Goal: Use online tool/utility: Utilize a website feature to perform a specific function

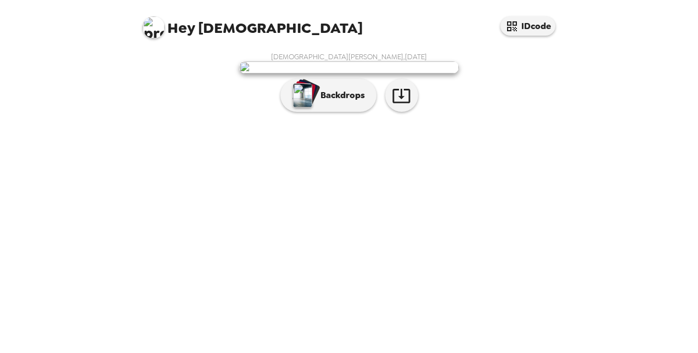
scroll to position [43, 0]
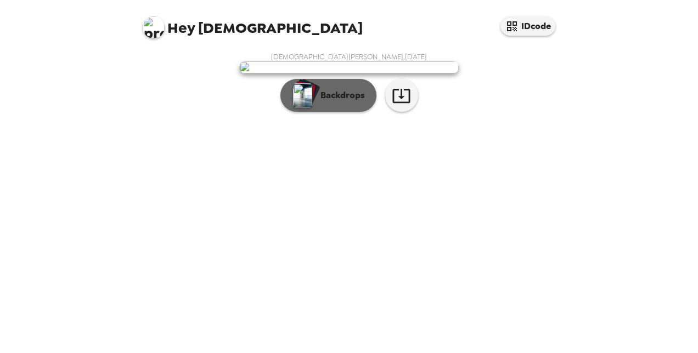
click at [315, 112] on button "Backdrops" at bounding box center [328, 95] width 96 height 33
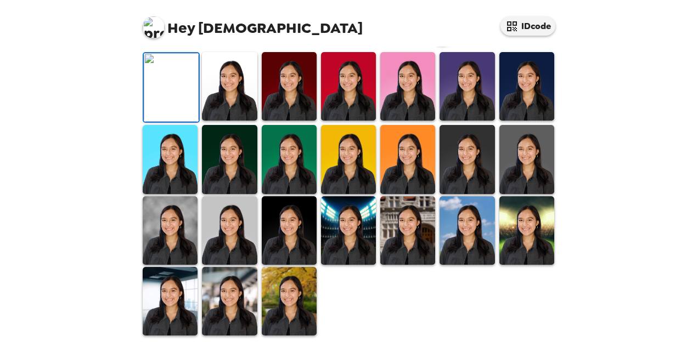
scroll to position [169, 0]
click at [229, 121] on img at bounding box center [229, 86] width 55 height 69
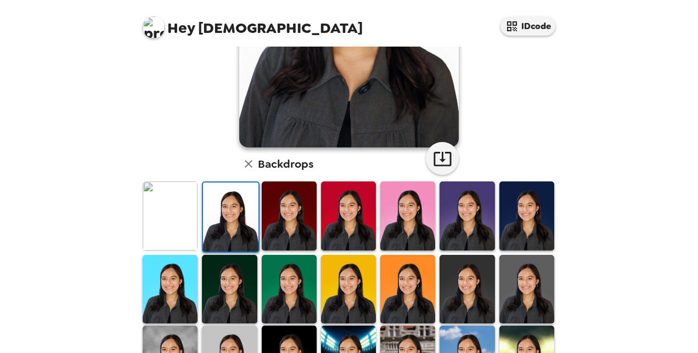
scroll to position [197, 0]
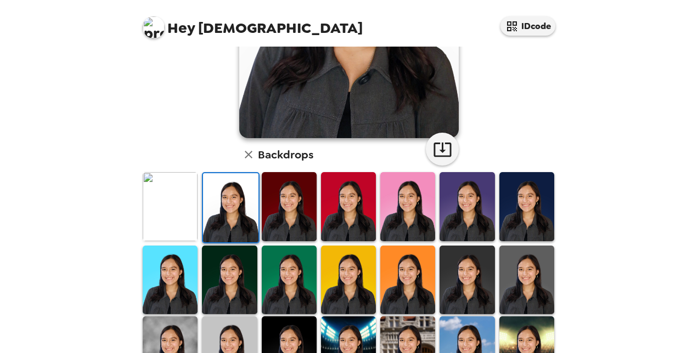
click at [166, 199] on img at bounding box center [170, 206] width 55 height 69
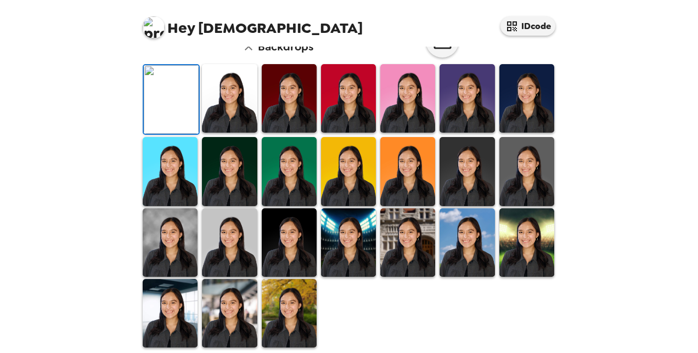
scroll to position [44, 0]
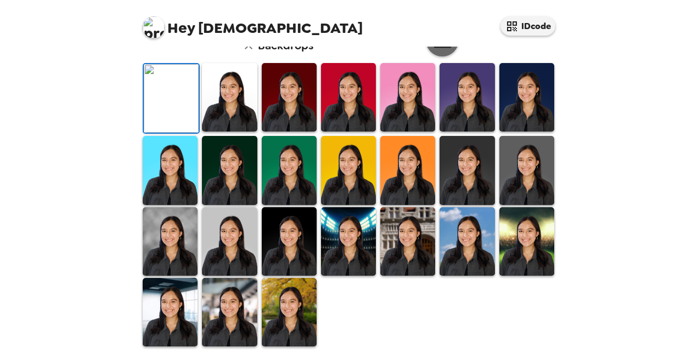
click at [441, 50] on icon "button" at bounding box center [442, 40] width 19 height 19
click at [437, 56] on button "button" at bounding box center [442, 40] width 33 height 33
